Goal: Transaction & Acquisition: Subscribe to service/newsletter

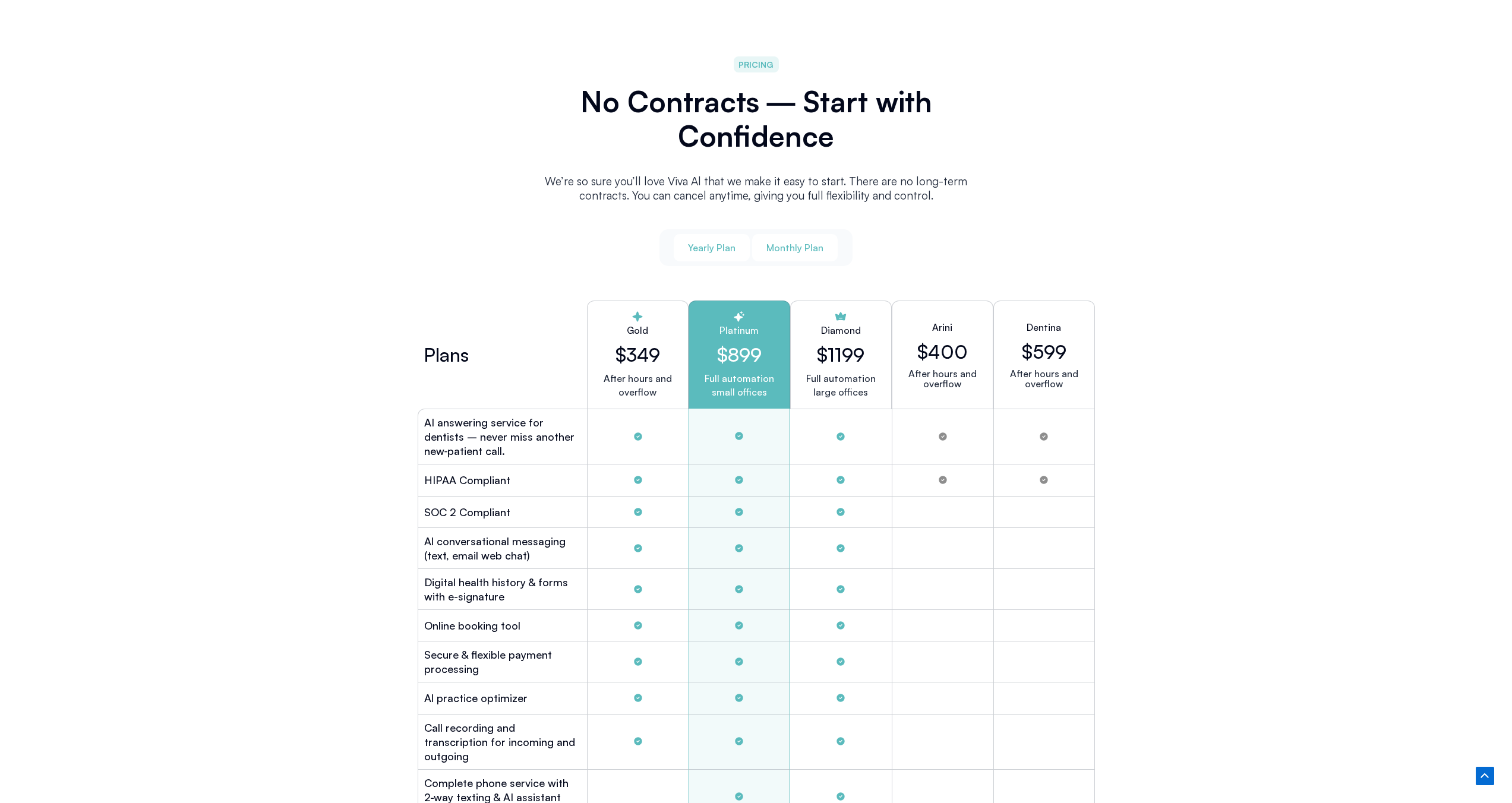
scroll to position [3007, 0]
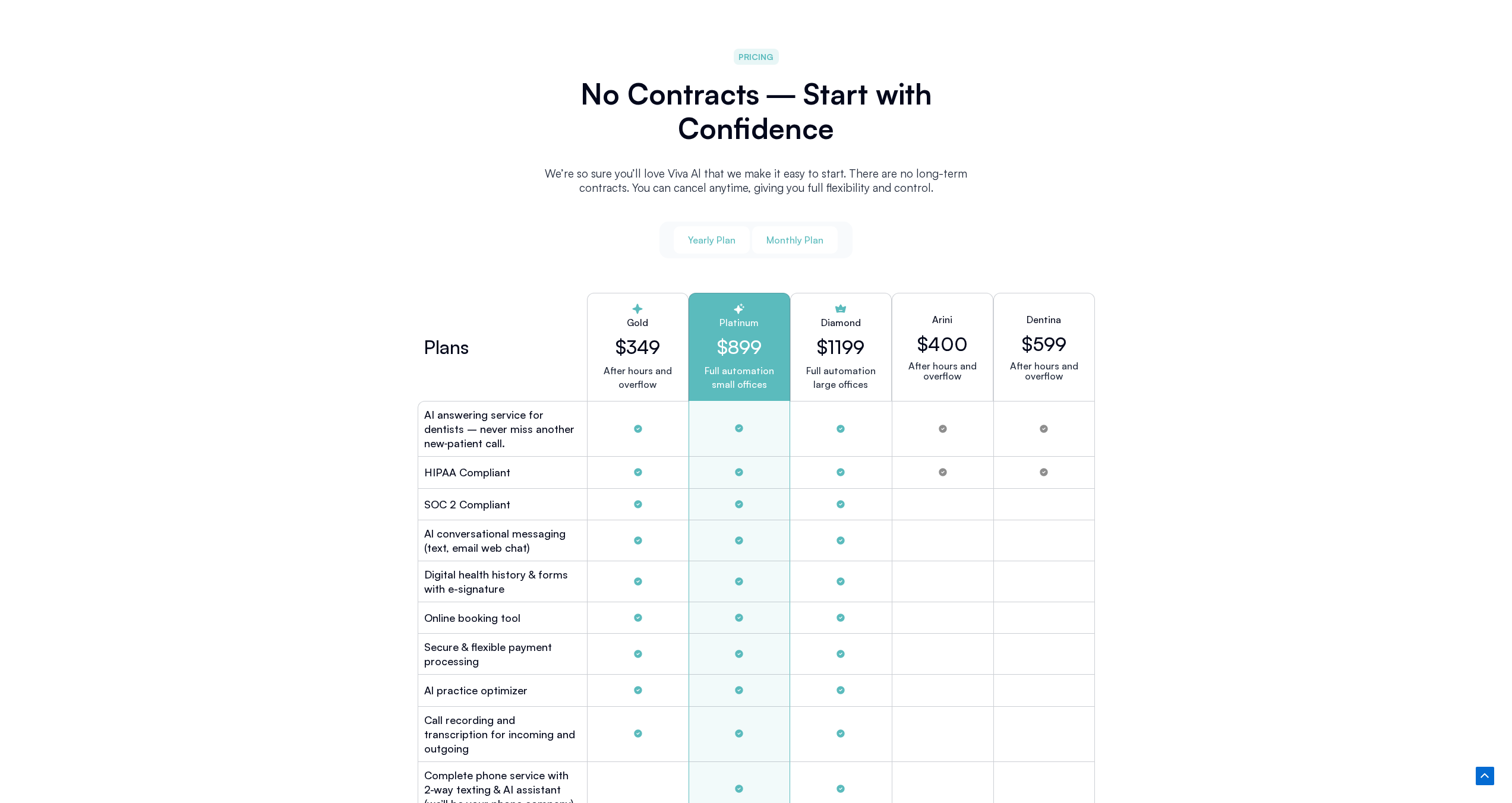
click at [784, 234] on span "Monthly Plan" at bounding box center [795, 240] width 57 height 13
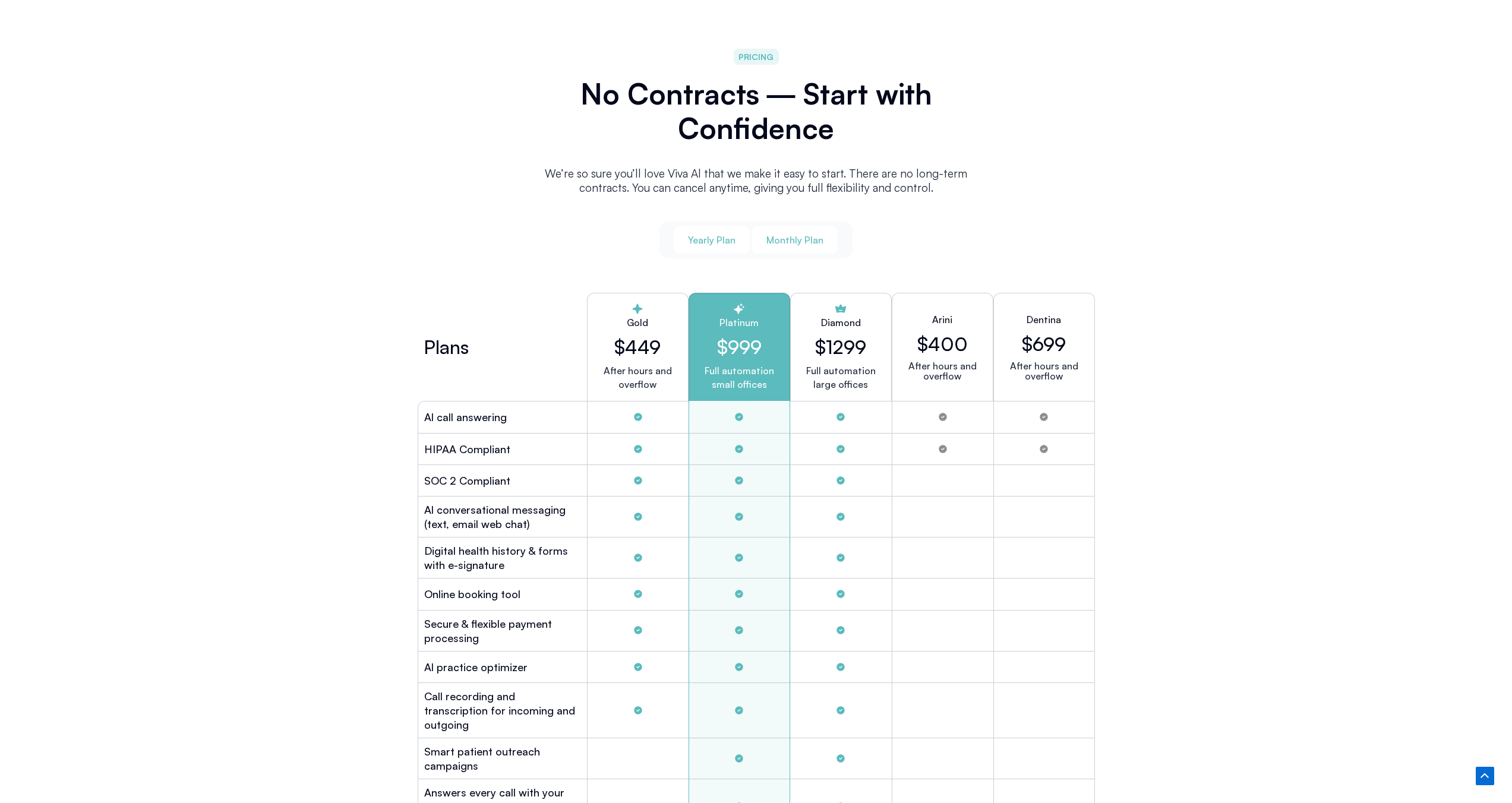
click at [721, 242] on span "Yearly Plan" at bounding box center [711, 240] width 47 height 13
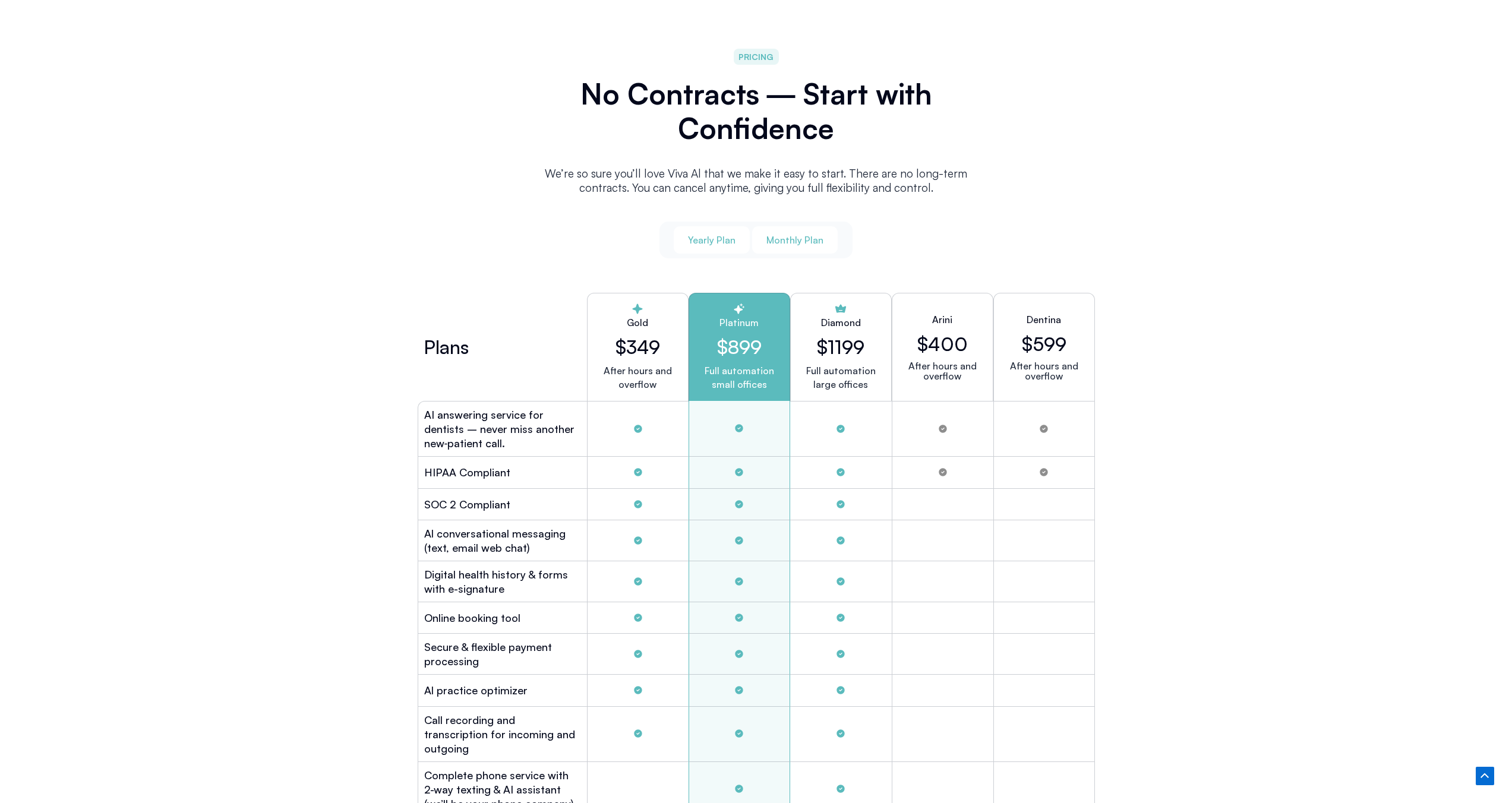
click at [793, 242] on button "Monthly Plan" at bounding box center [795, 240] width 85 height 28
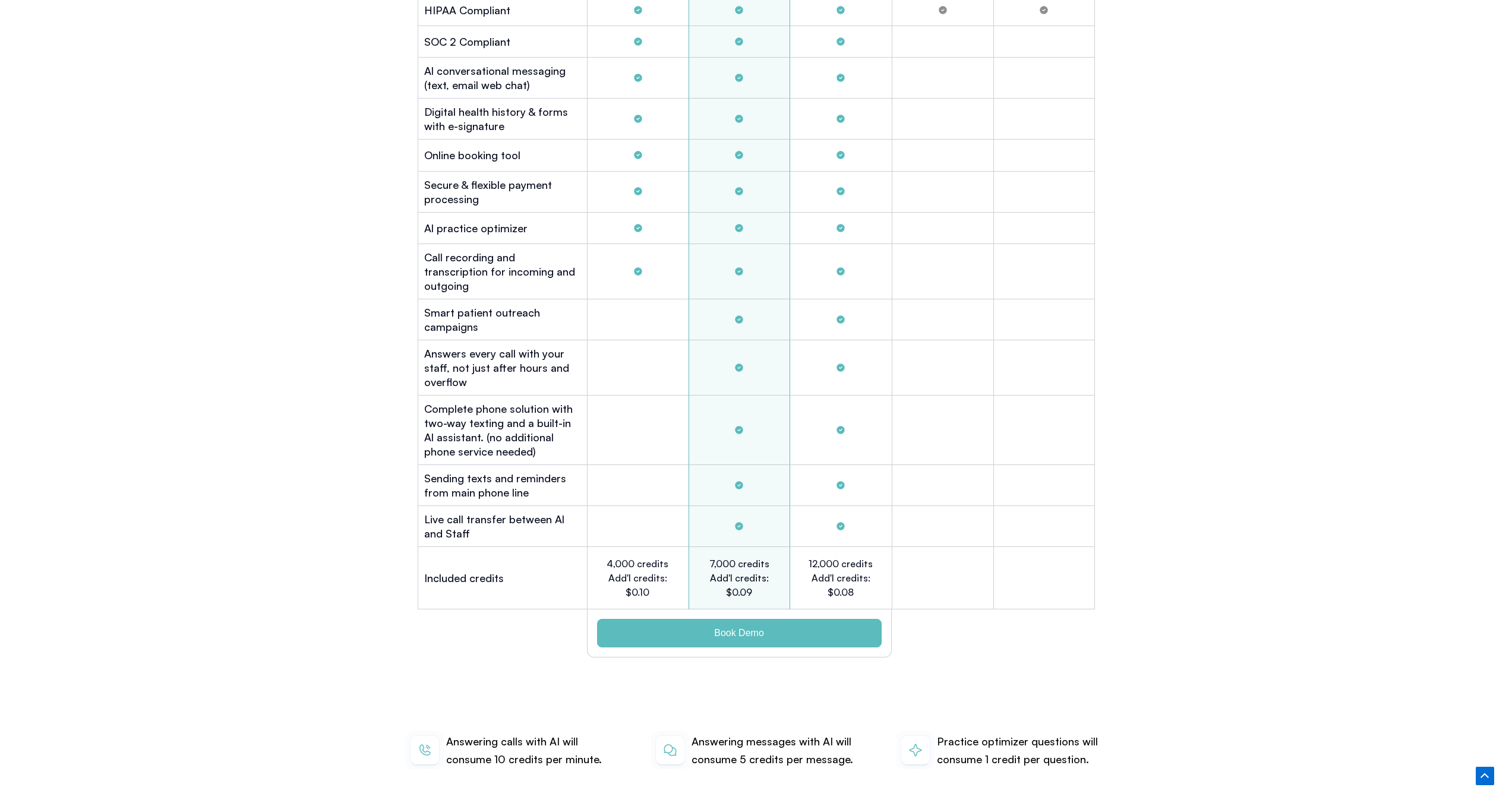
scroll to position [3078, 0]
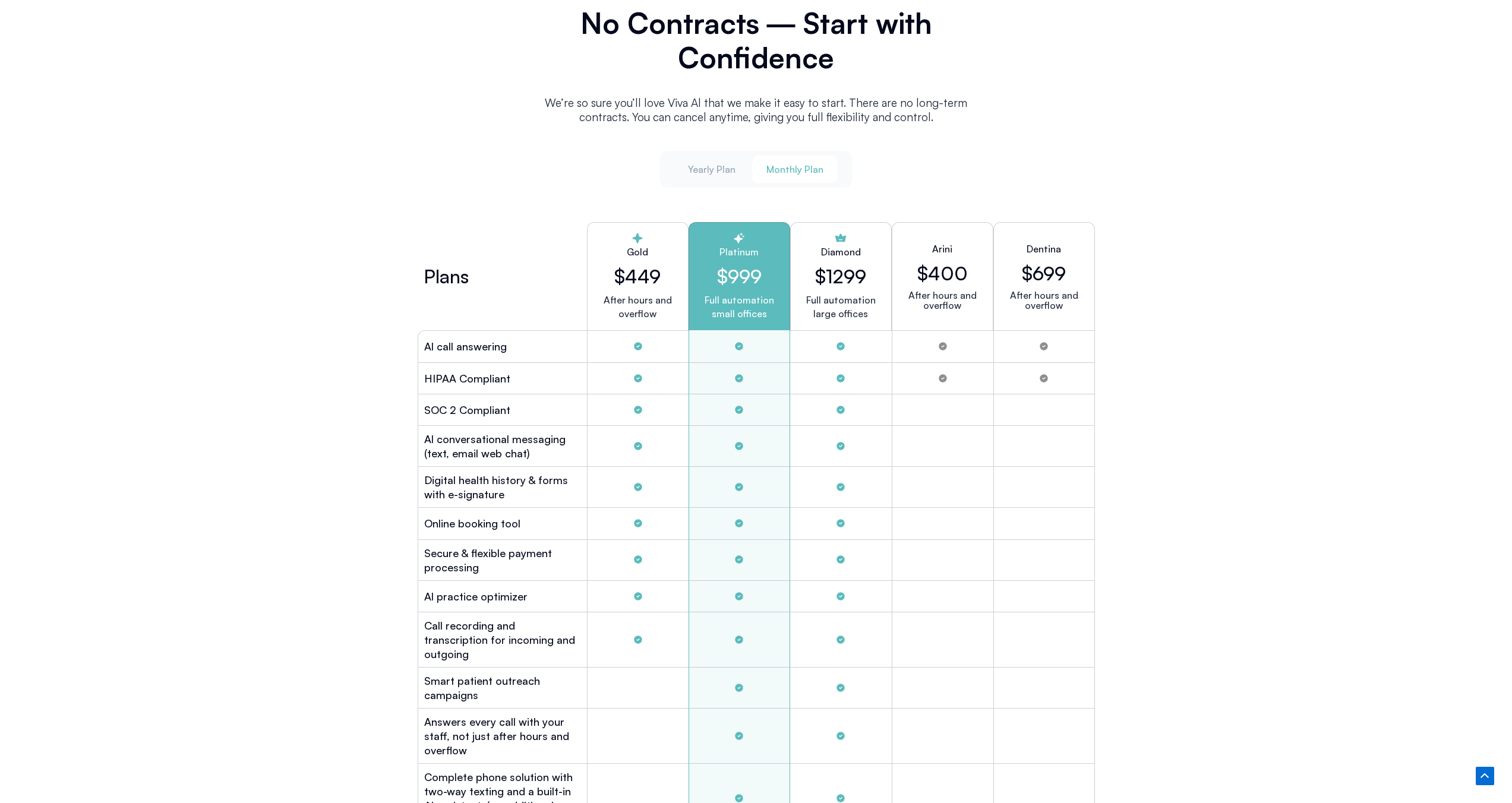
click at [737, 299] on p "Full automation small offices" at bounding box center [739, 307] width 82 height 28
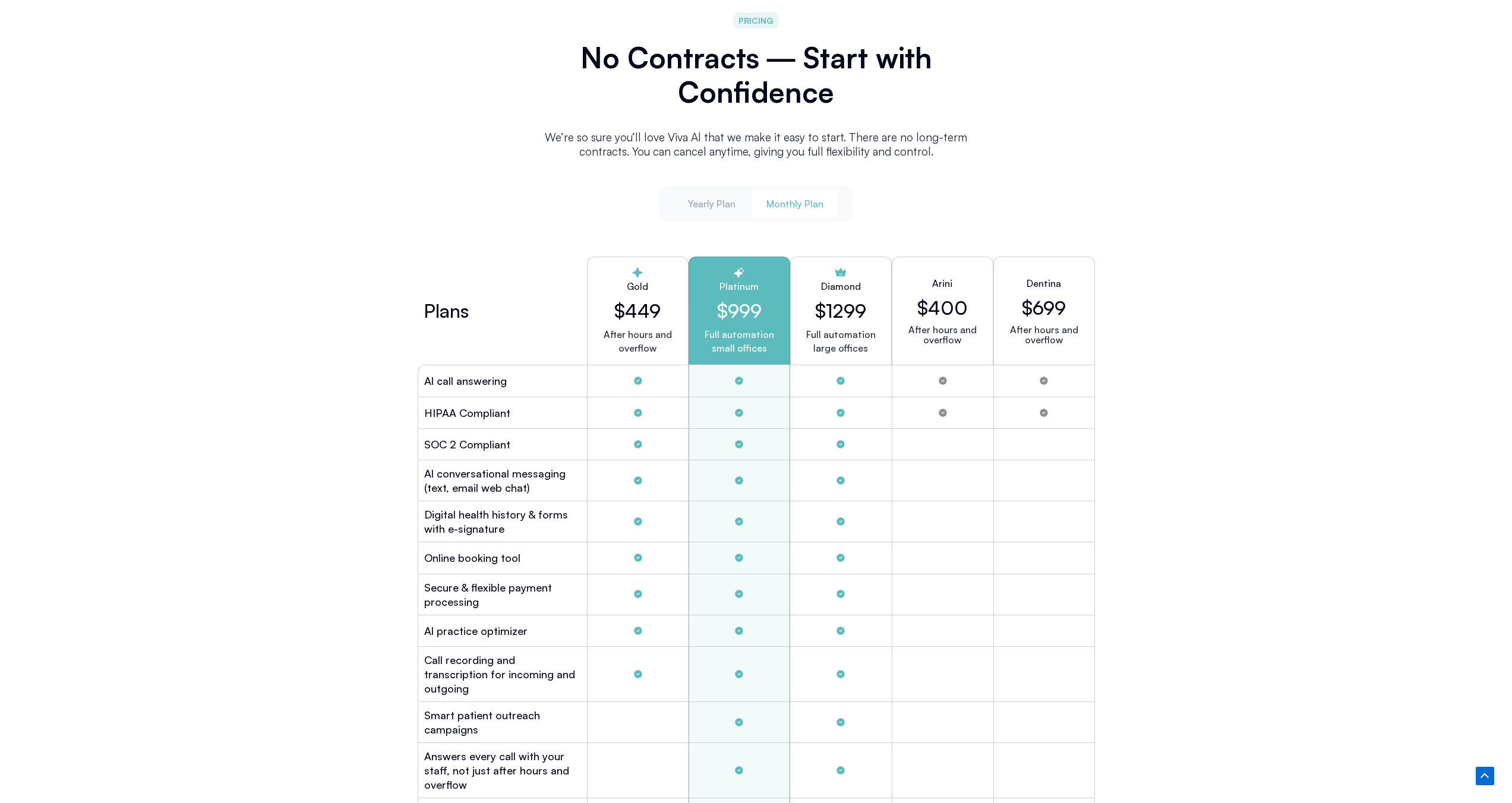
scroll to position [2982, 0]
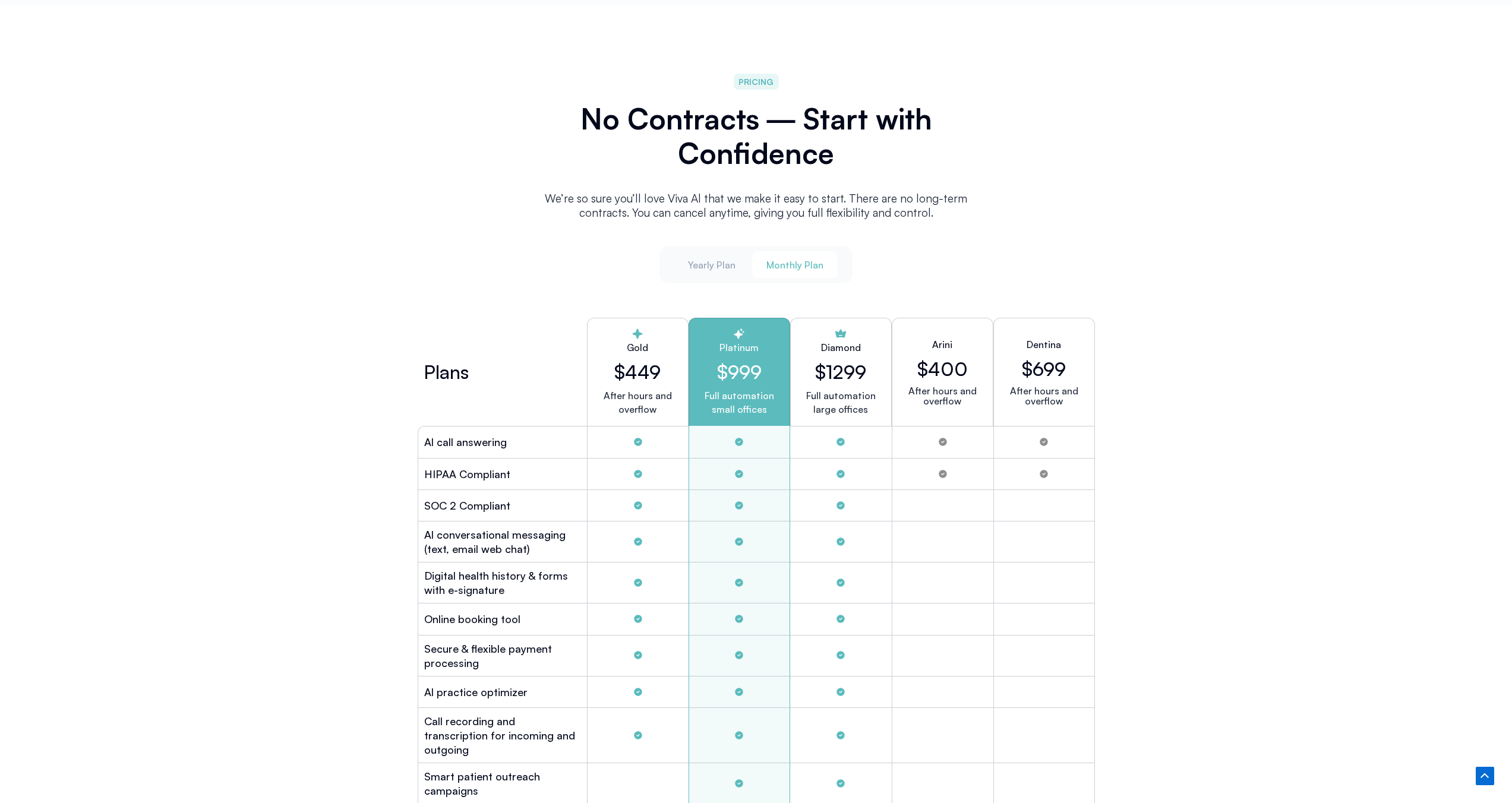
click at [750, 78] on span "PRICING" at bounding box center [756, 82] width 35 height 14
click at [727, 261] on span "Yearly Plan" at bounding box center [711, 265] width 47 height 13
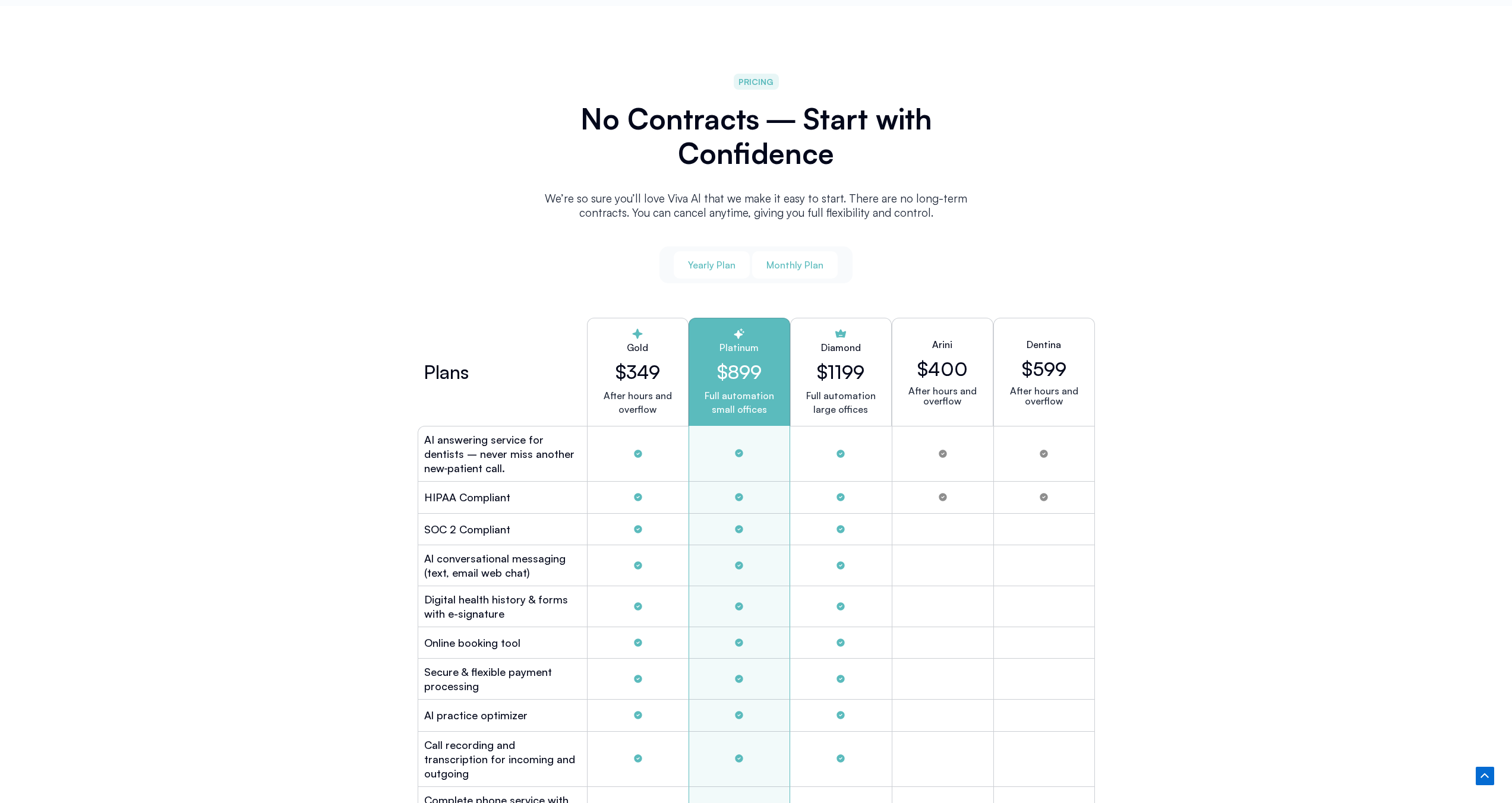
click at [772, 261] on span "Monthly Plan" at bounding box center [795, 265] width 57 height 13
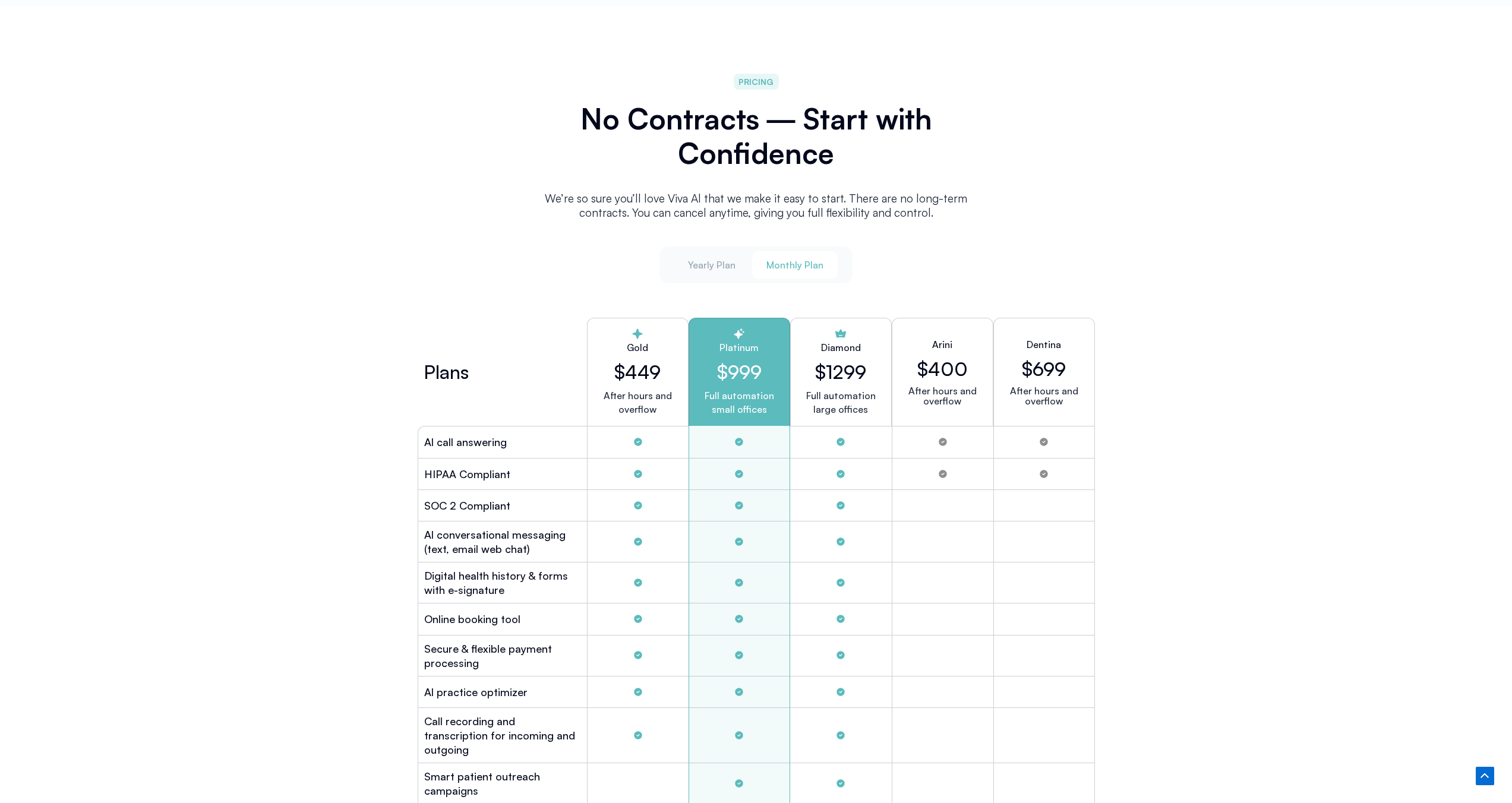
click at [664, 351] on div "Gold $449 After hours and overflow" at bounding box center [638, 372] width 101 height 108
click at [645, 368] on h2 "$449" at bounding box center [637, 371] width 82 height 22
click at [651, 341] on h2 "Gold" at bounding box center [637, 347] width 82 height 15
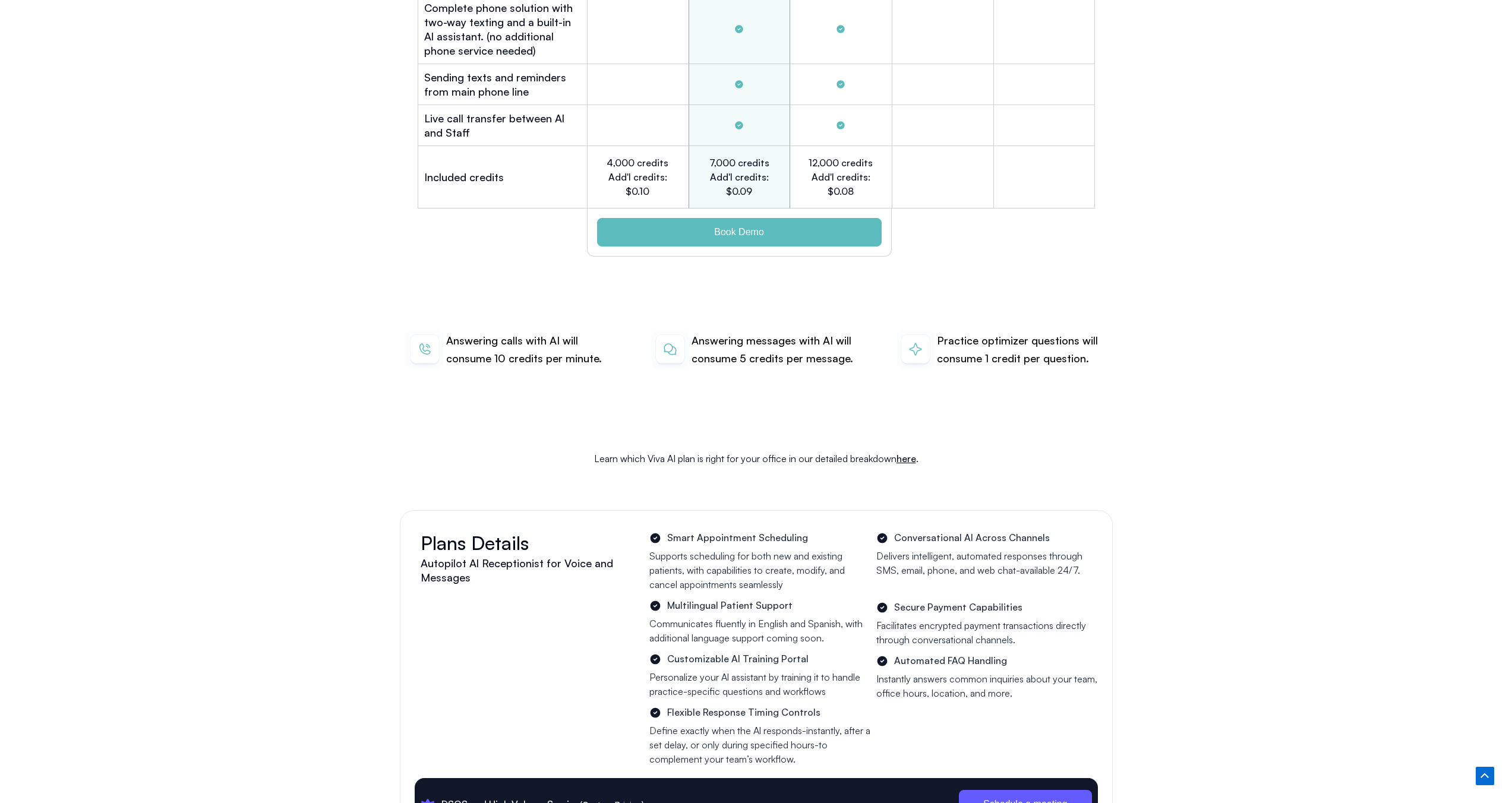
scroll to position [3908, 0]
